Goal: Information Seeking & Learning: Learn about a topic

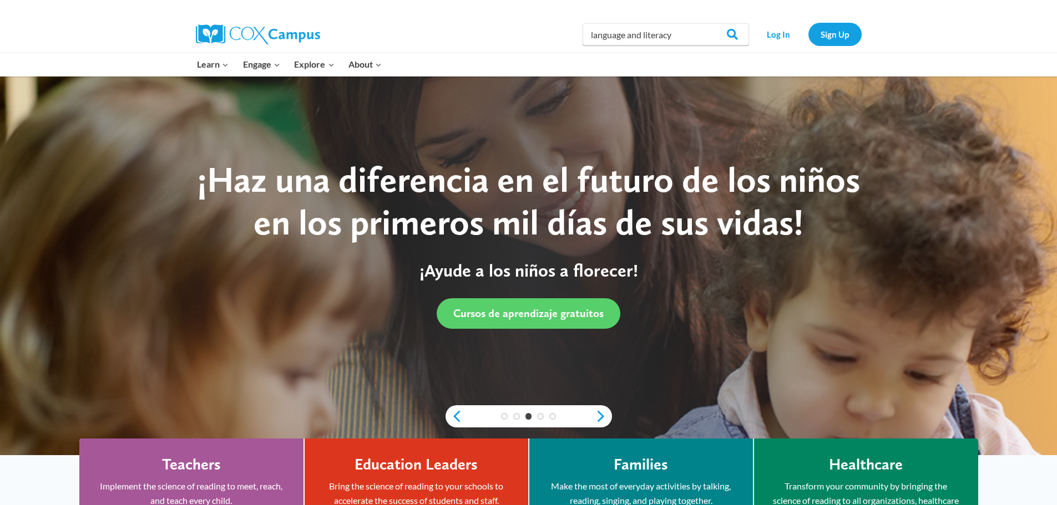
type input "language and literacy"
click at [706, 23] on input "Search" at bounding box center [727, 34] width 43 height 22
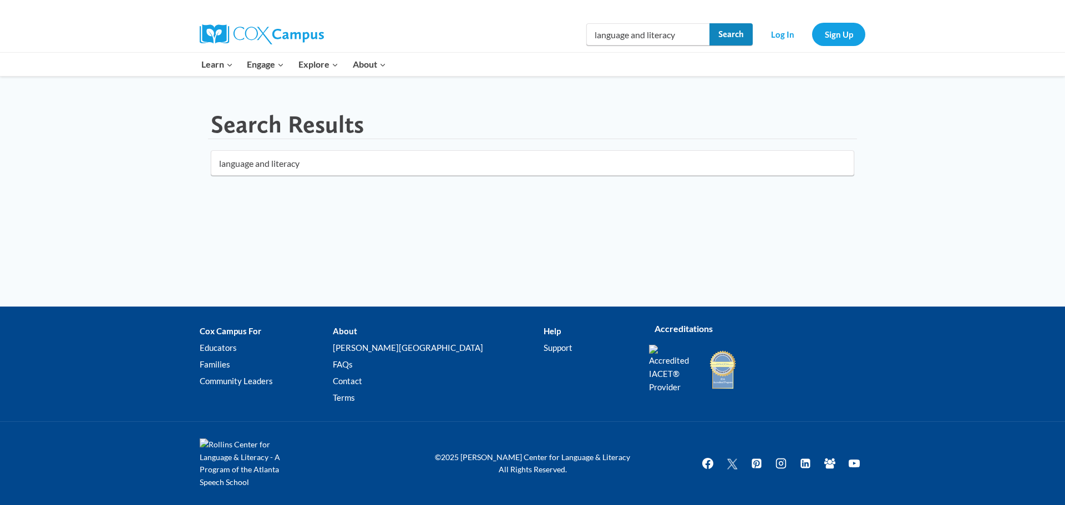
click at [738, 39] on input "Search" at bounding box center [731, 34] width 43 height 22
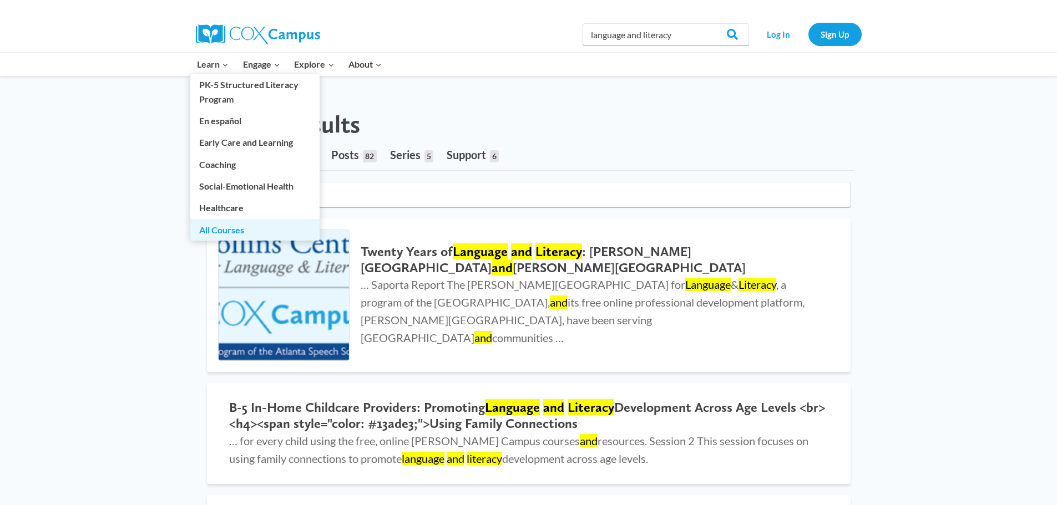
click at [214, 233] on link "All Courses" at bounding box center [254, 229] width 129 height 21
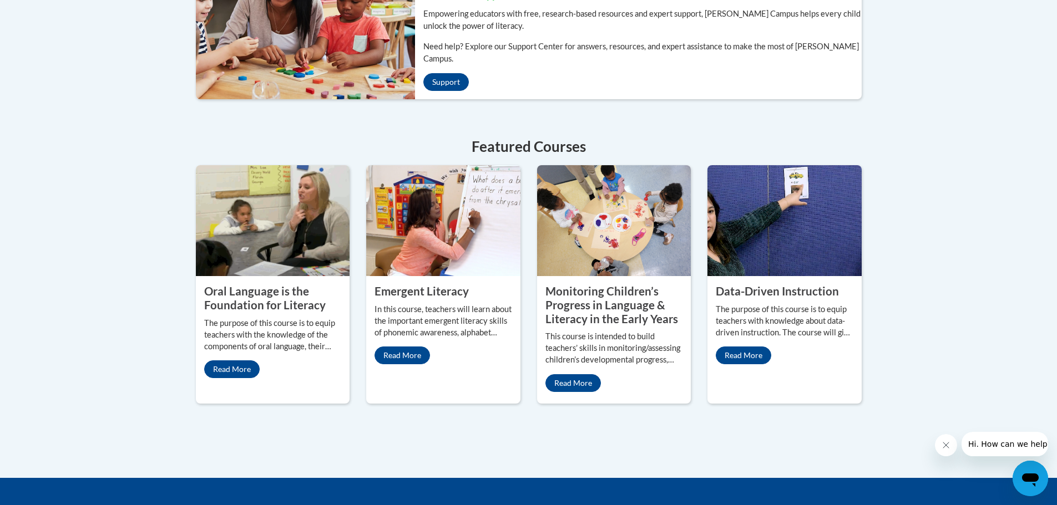
scroll to position [444, 0]
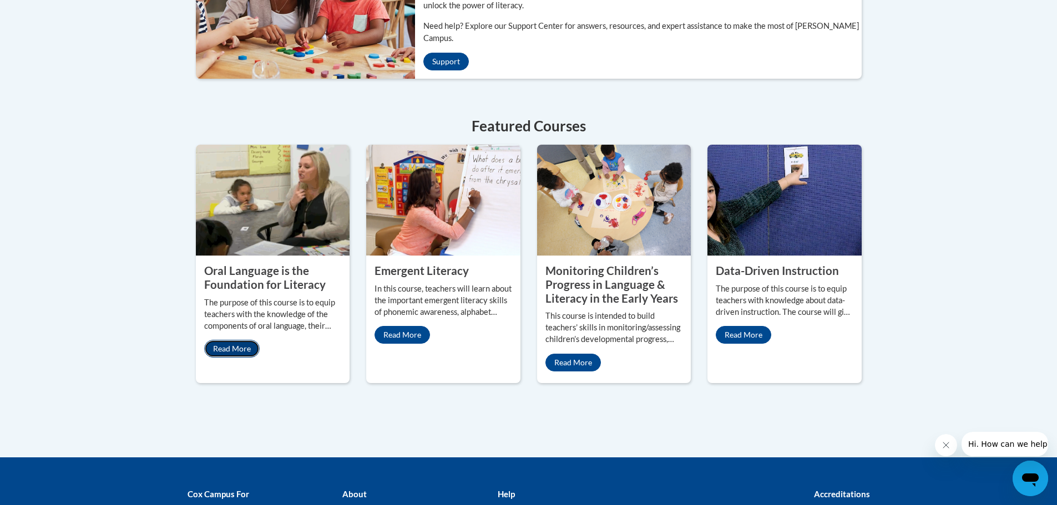
click at [213, 340] on link "Read More" at bounding box center [231, 349] width 55 height 18
click at [570, 354] on link "Read More" at bounding box center [572, 363] width 55 height 18
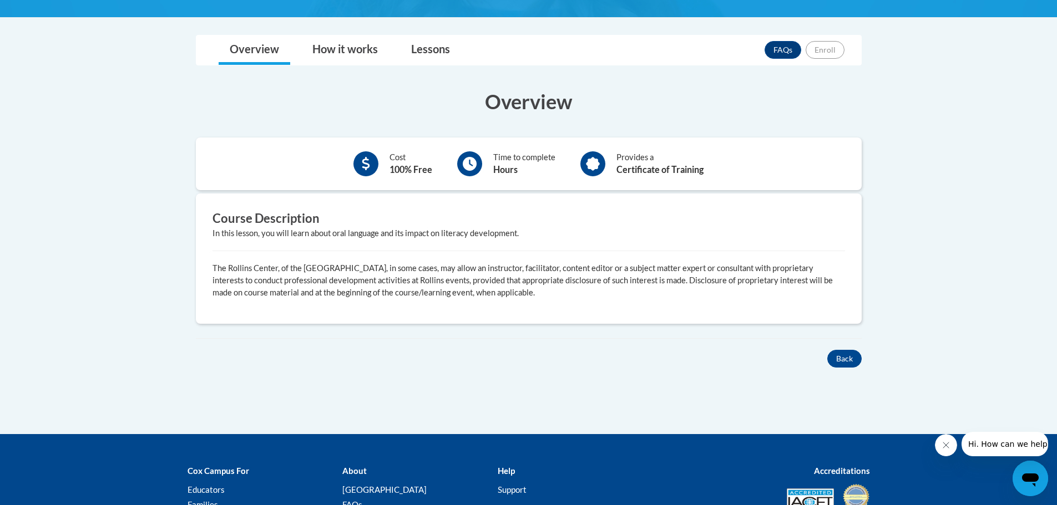
scroll to position [289, 0]
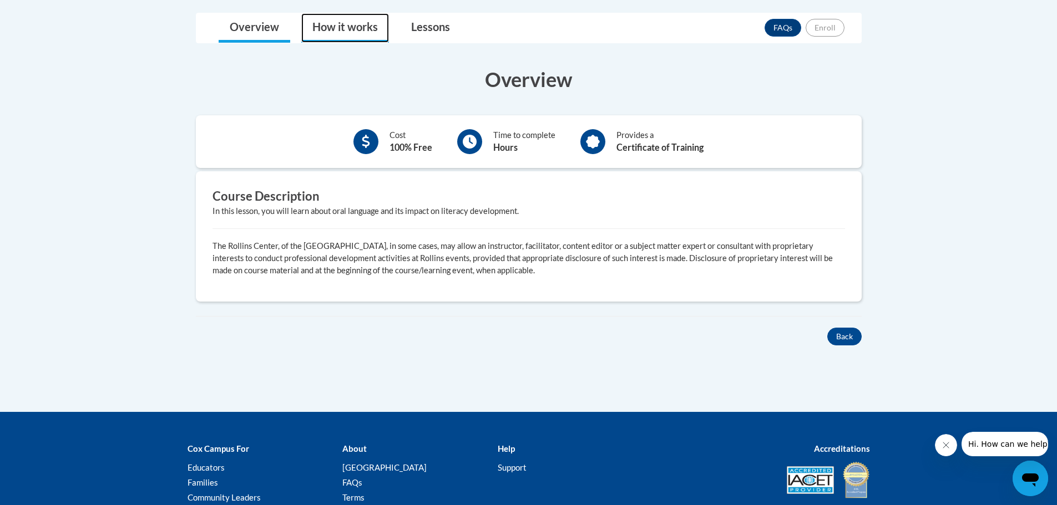
click at [333, 26] on link "How it works" at bounding box center [345, 27] width 88 height 29
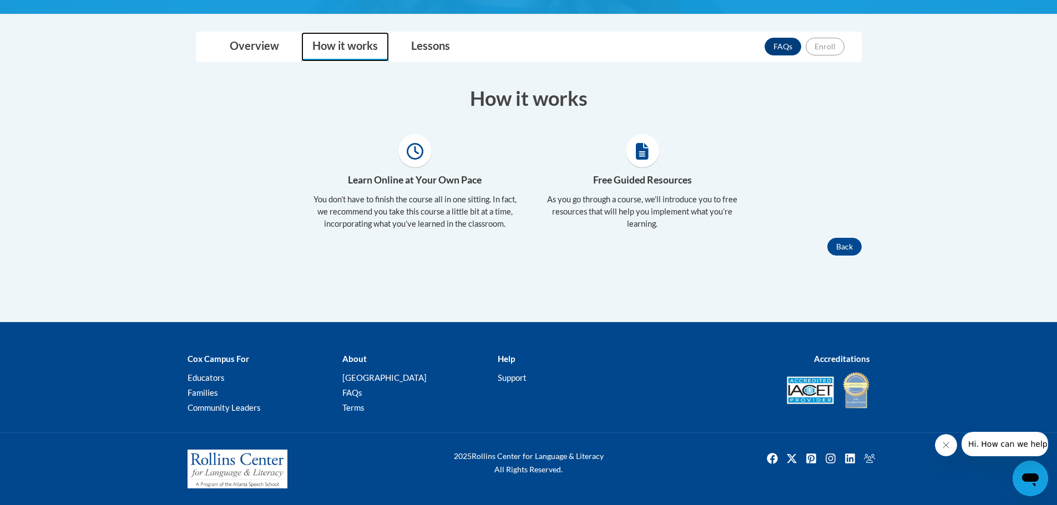
scroll to position [270, 0]
click at [425, 47] on link "Lessons" at bounding box center [430, 46] width 61 height 29
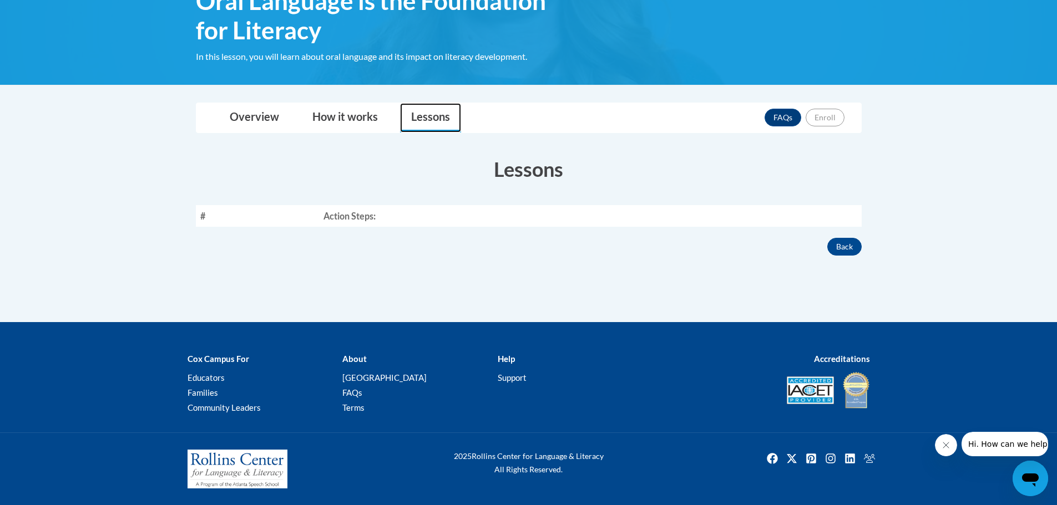
scroll to position [199, 0]
click at [229, 120] on link "Overview" at bounding box center [255, 117] width 72 height 29
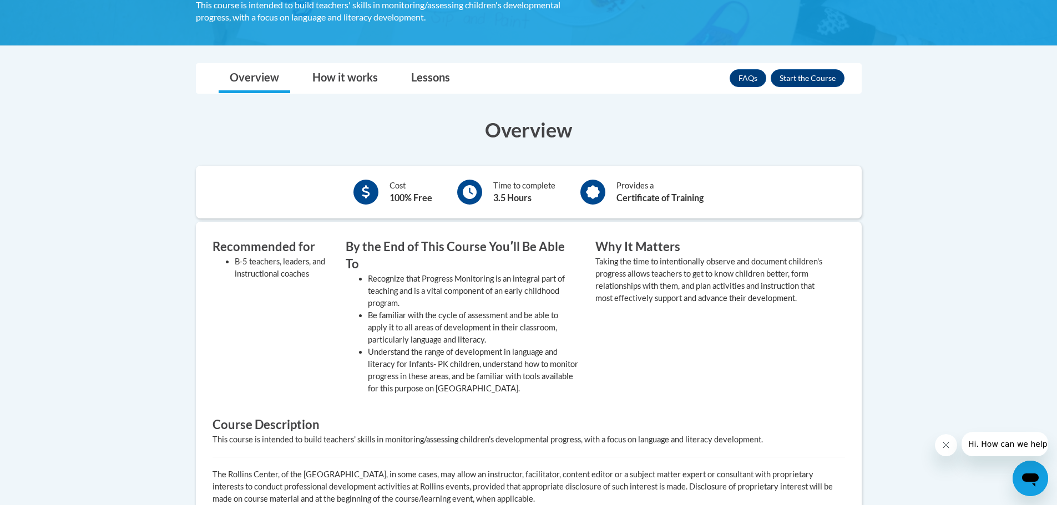
scroll to position [377, 0]
